Goal: Information Seeking & Learning: Learn about a topic

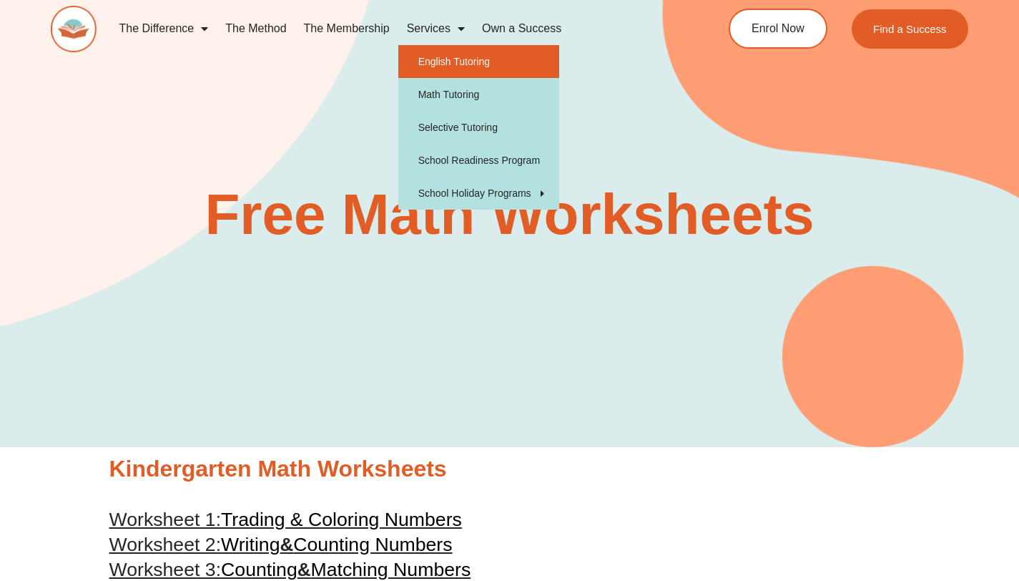
click at [455, 70] on link "English Tutoring" at bounding box center [478, 61] width 161 height 33
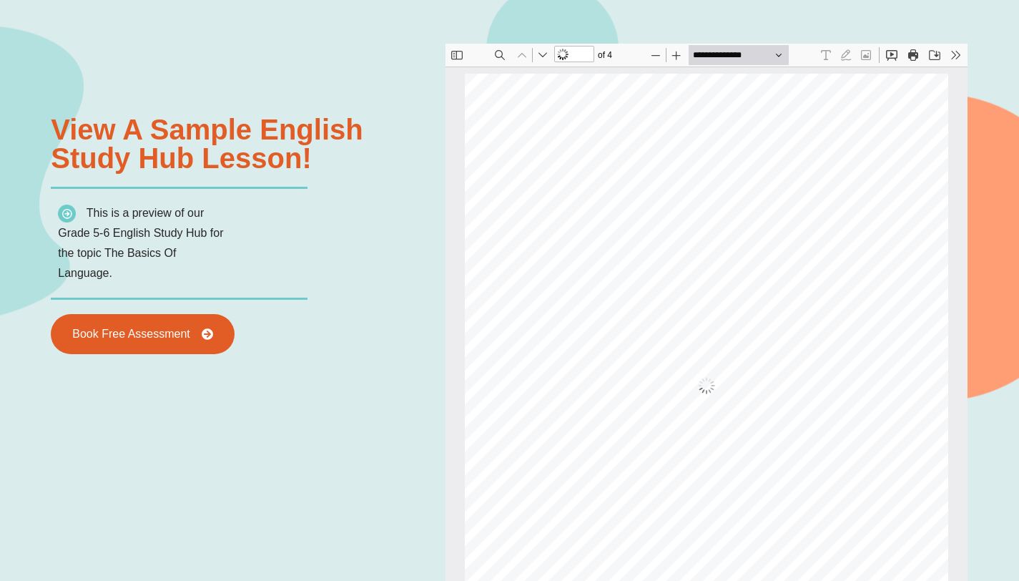
scroll to position [7, 0]
type input "*"
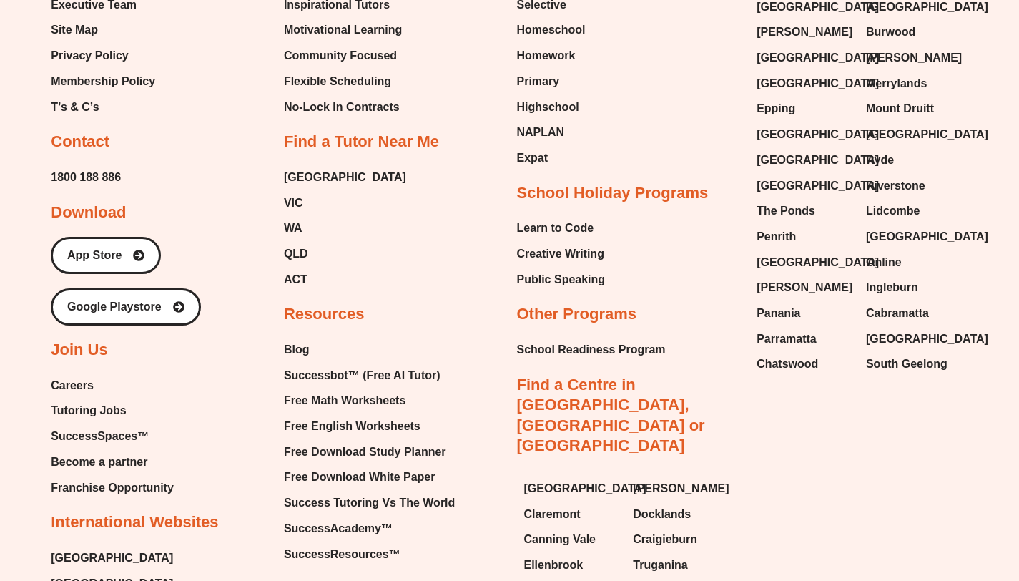
scroll to position [5369, 0]
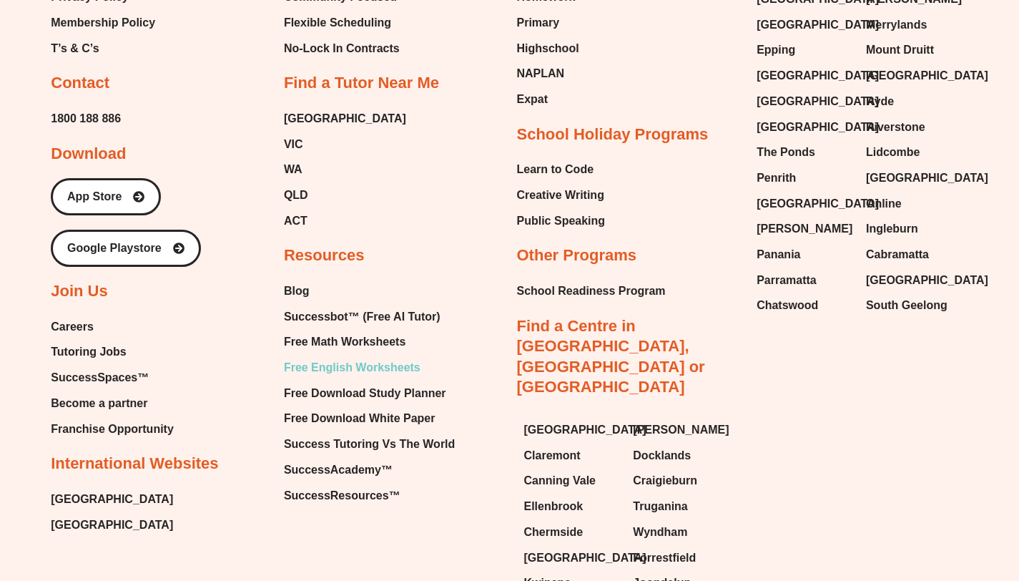
click at [374, 363] on span "Free English Worksheets" at bounding box center [352, 367] width 137 height 21
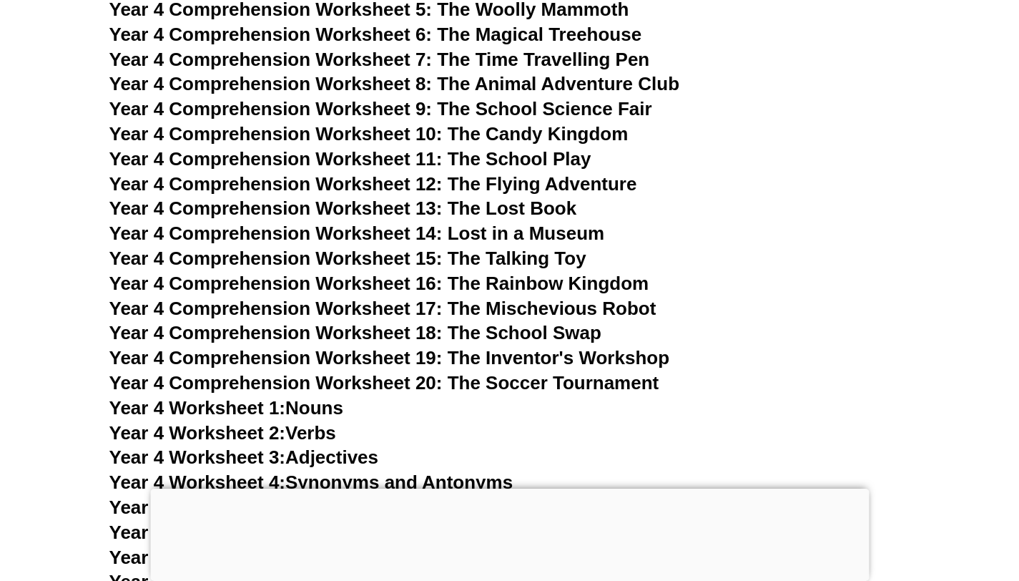
scroll to position [6000, 0]
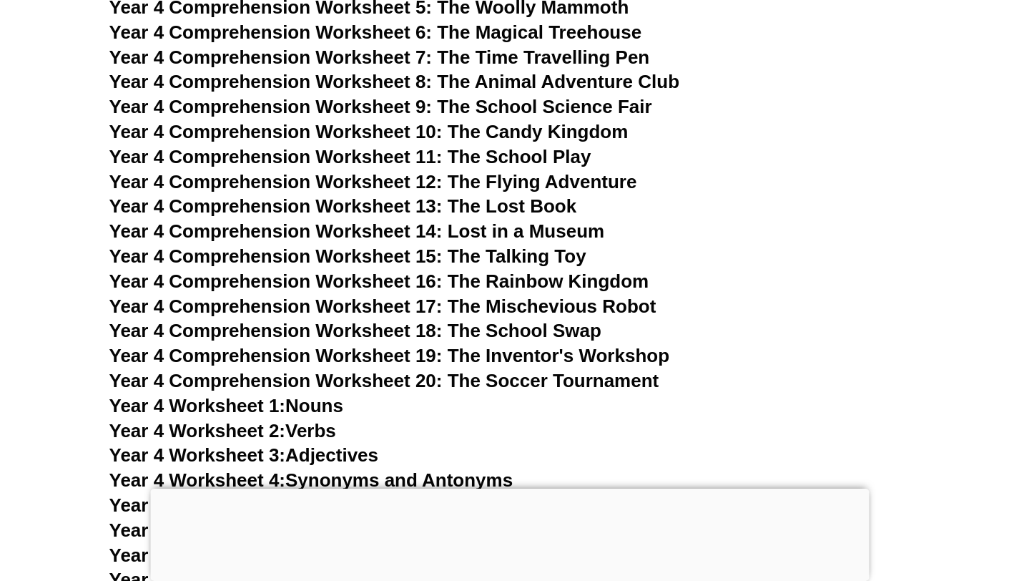
click at [331, 309] on span "Year 4 Comprehension Worksheet 17: The Mischevious Robot" at bounding box center [382, 305] width 547 height 21
